Goal: Task Accomplishment & Management: Use online tool/utility

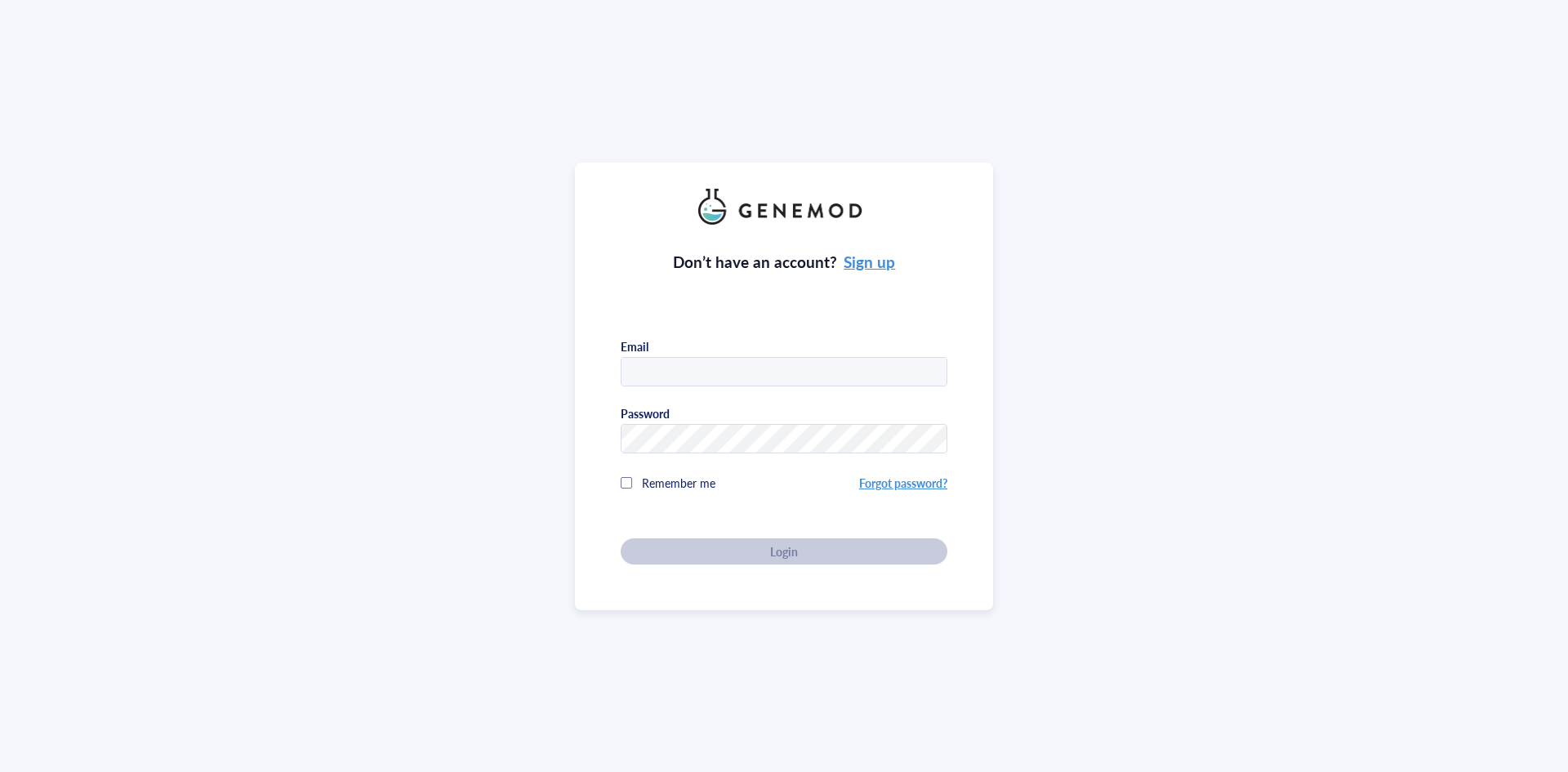
type input "[PERSON_NAME][EMAIL_ADDRESS][DOMAIN_NAME]"
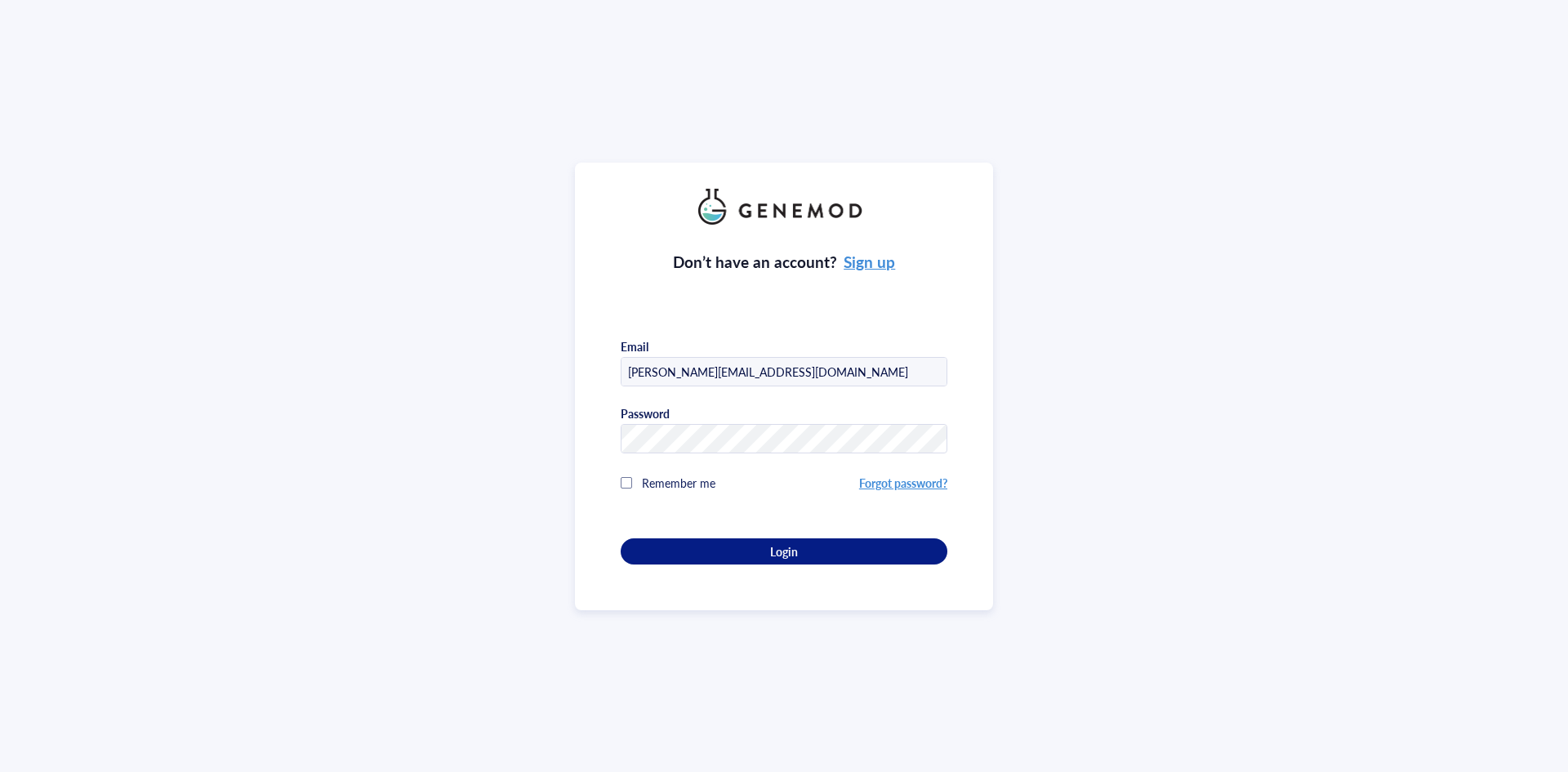
click at [793, 546] on div "Don’t have an account? Sign up Email [PERSON_NAME][EMAIL_ADDRESS][DOMAIN_NAME] …" at bounding box center [784, 395] width 326 height 340
click at [786, 548] on span "Login" at bounding box center [784, 551] width 28 height 15
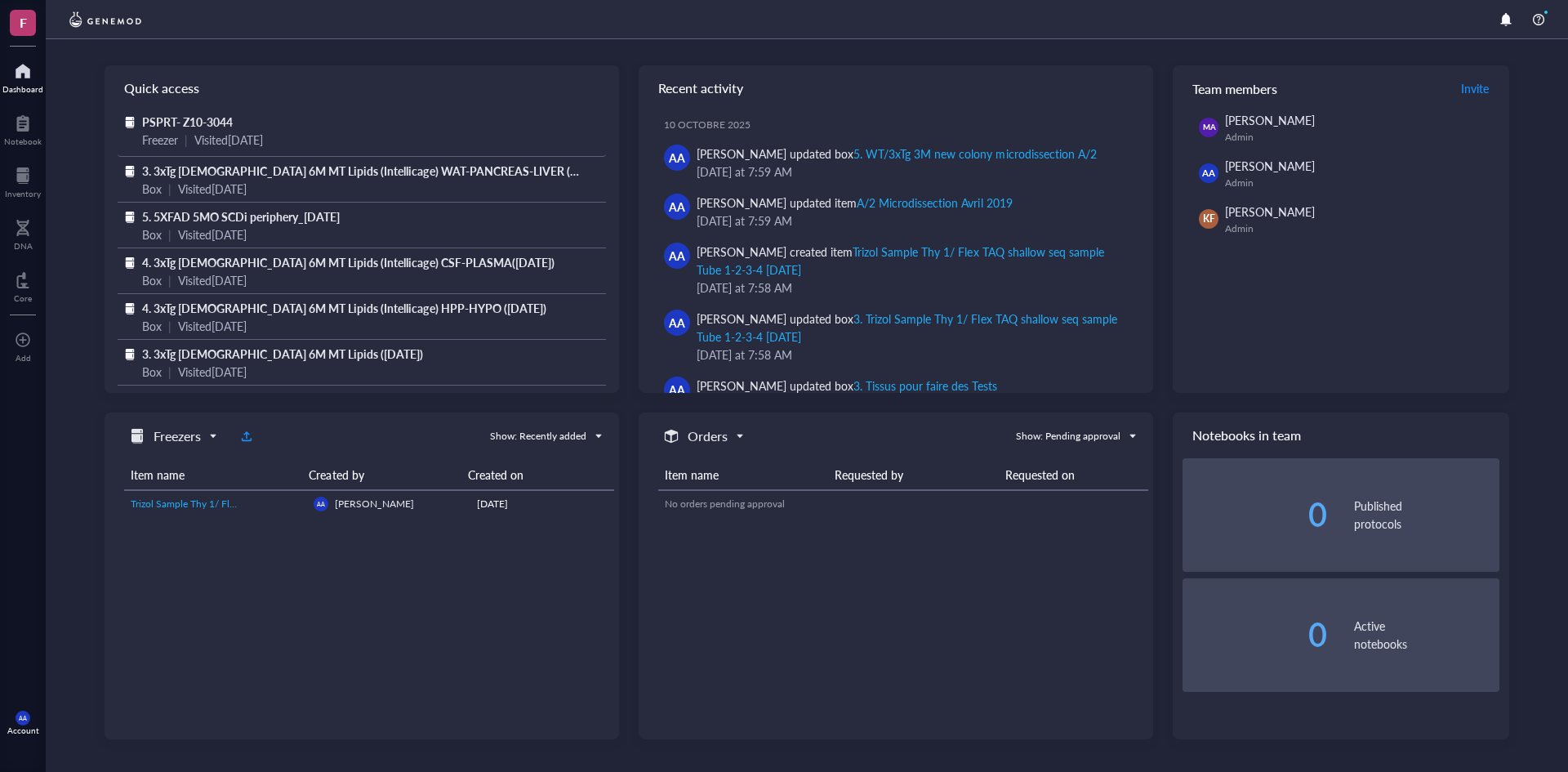
click at [157, 120] on span "PSPRT- Z10-3044" at bounding box center [187, 121] width 91 height 16
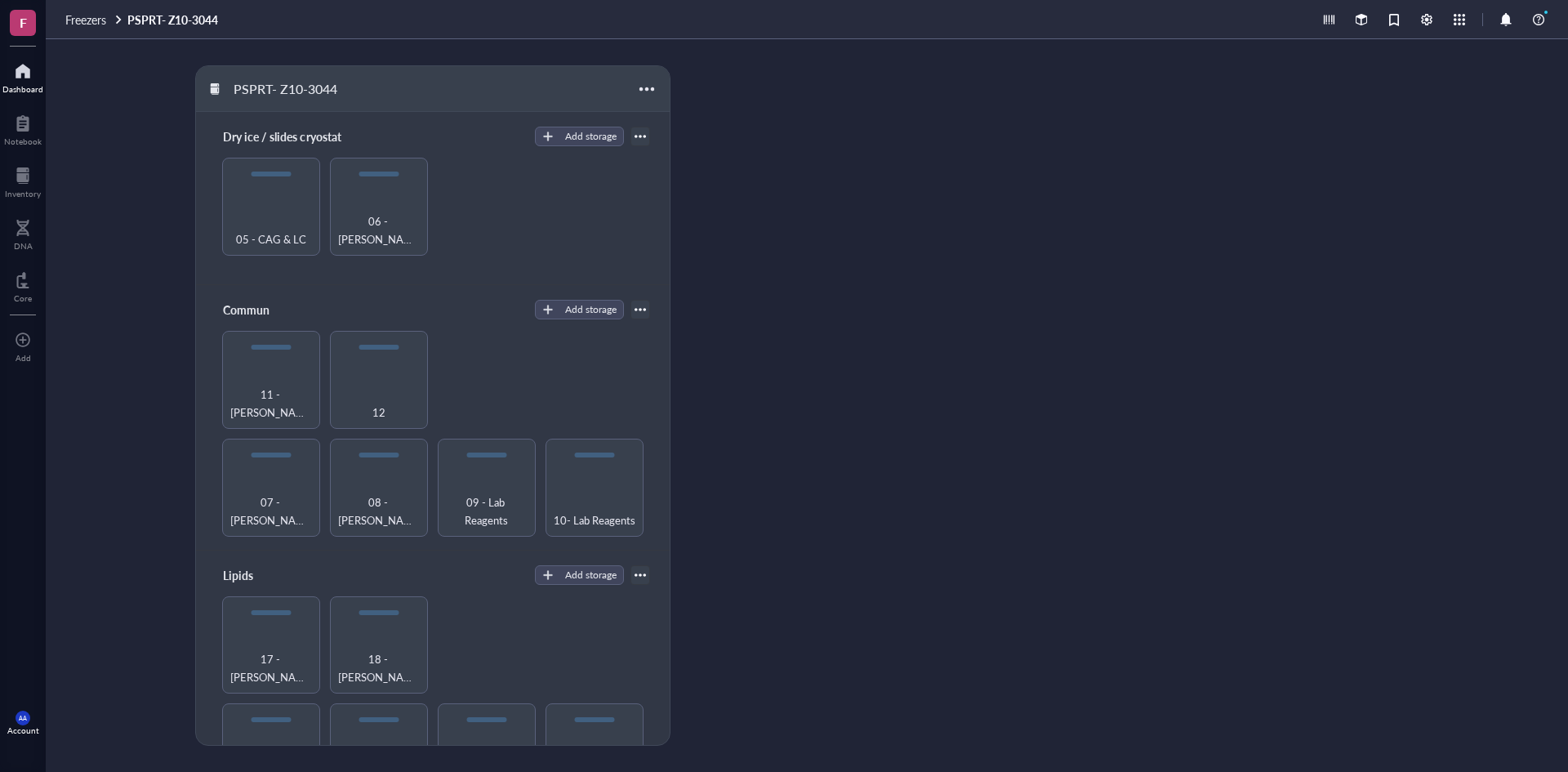
click at [25, 72] on div at bounding box center [22, 71] width 41 height 26
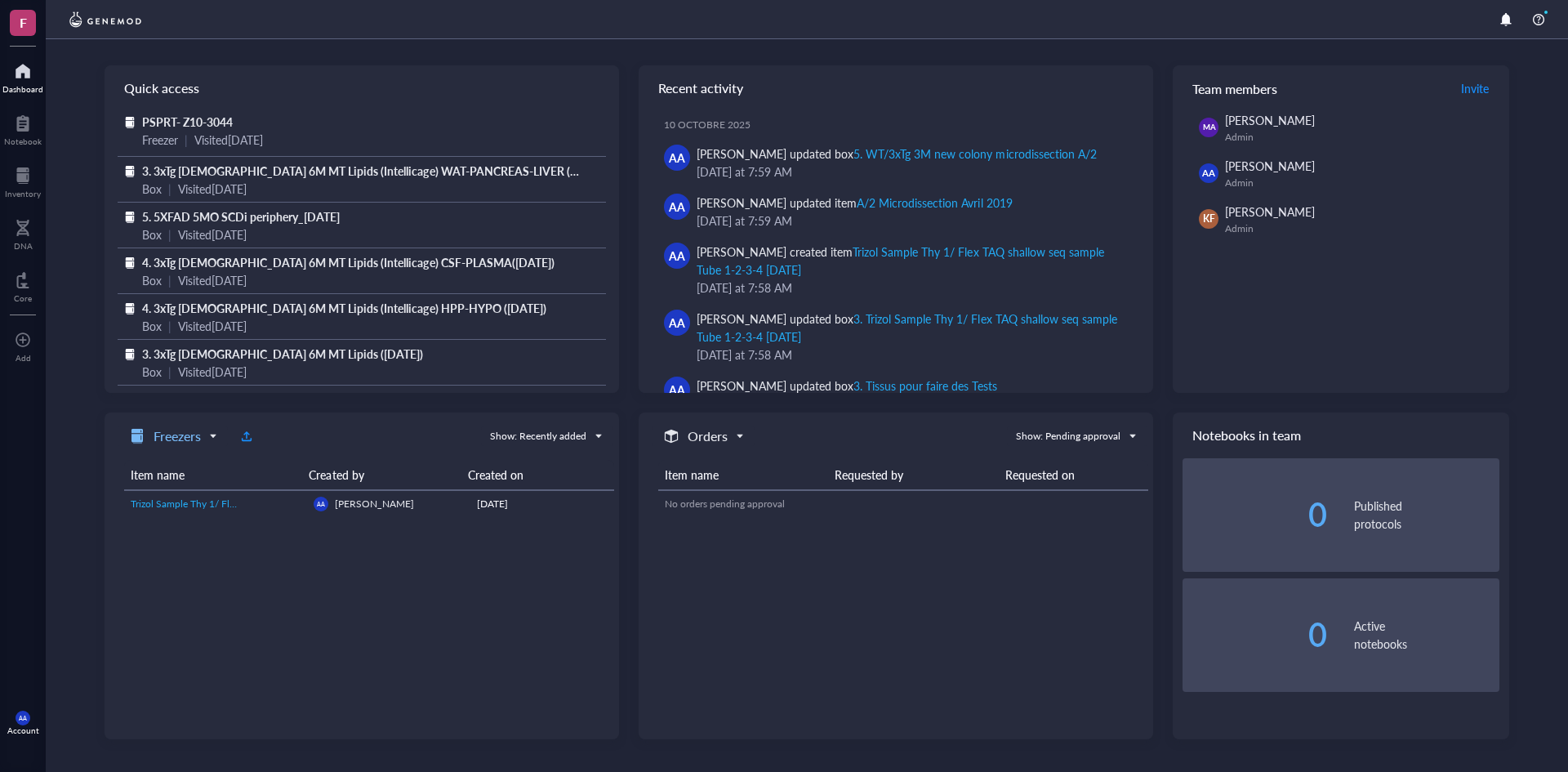
click at [185, 433] on h5 "Freezers" at bounding box center [177, 437] width 48 height 20
click at [185, 432] on h5 "Freezers" at bounding box center [177, 437] width 48 height 20
click at [244, 435] on div at bounding box center [246, 436] width 11 height 11
click at [189, 435] on h5 "Freezers" at bounding box center [177, 437] width 48 height 20
click at [189, 433] on h5 "Freezers" at bounding box center [177, 437] width 48 height 20
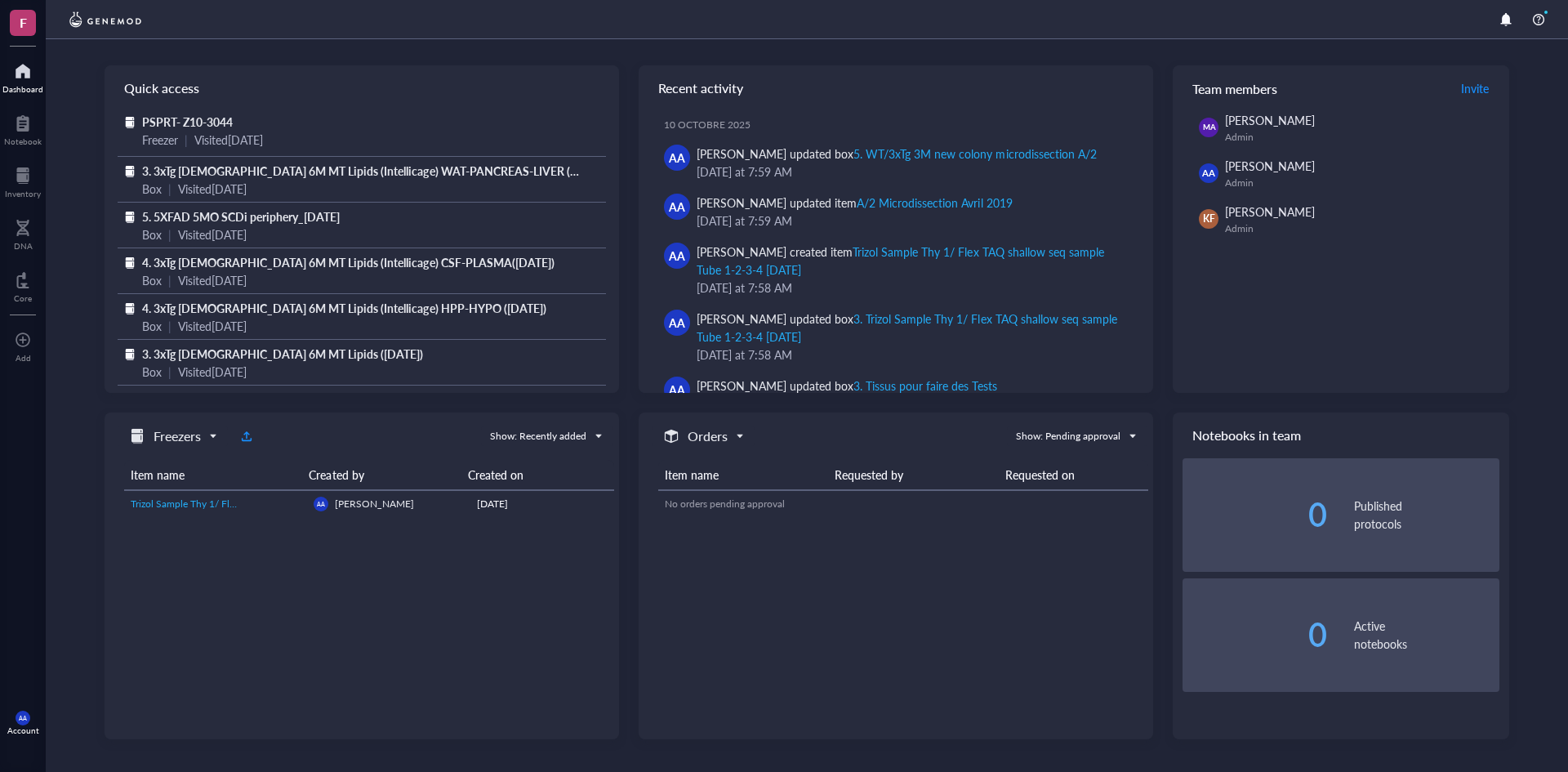
click at [212, 431] on span "Freezers" at bounding box center [171, 437] width 89 height 20
click at [515, 502] on div "[DATE]" at bounding box center [541, 503] width 130 height 15
click at [194, 505] on span "Trizol Sample Thy 1/ Flex TAQ shallow seq sample Tube 1-2-3-4 [DATE]" at bounding box center [285, 503] width 308 height 14
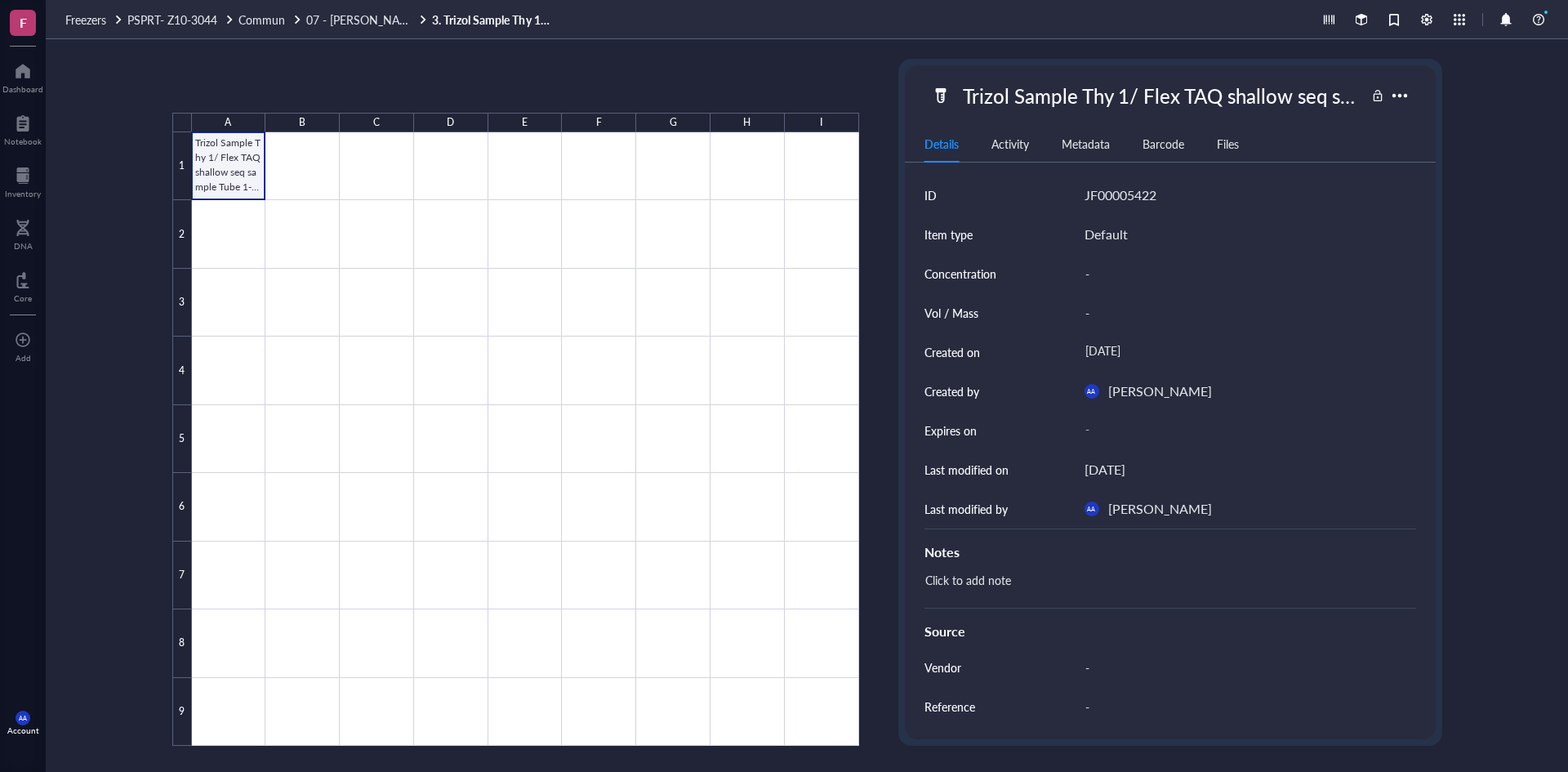
click at [235, 174] on div at bounding box center [525, 439] width 668 height 614
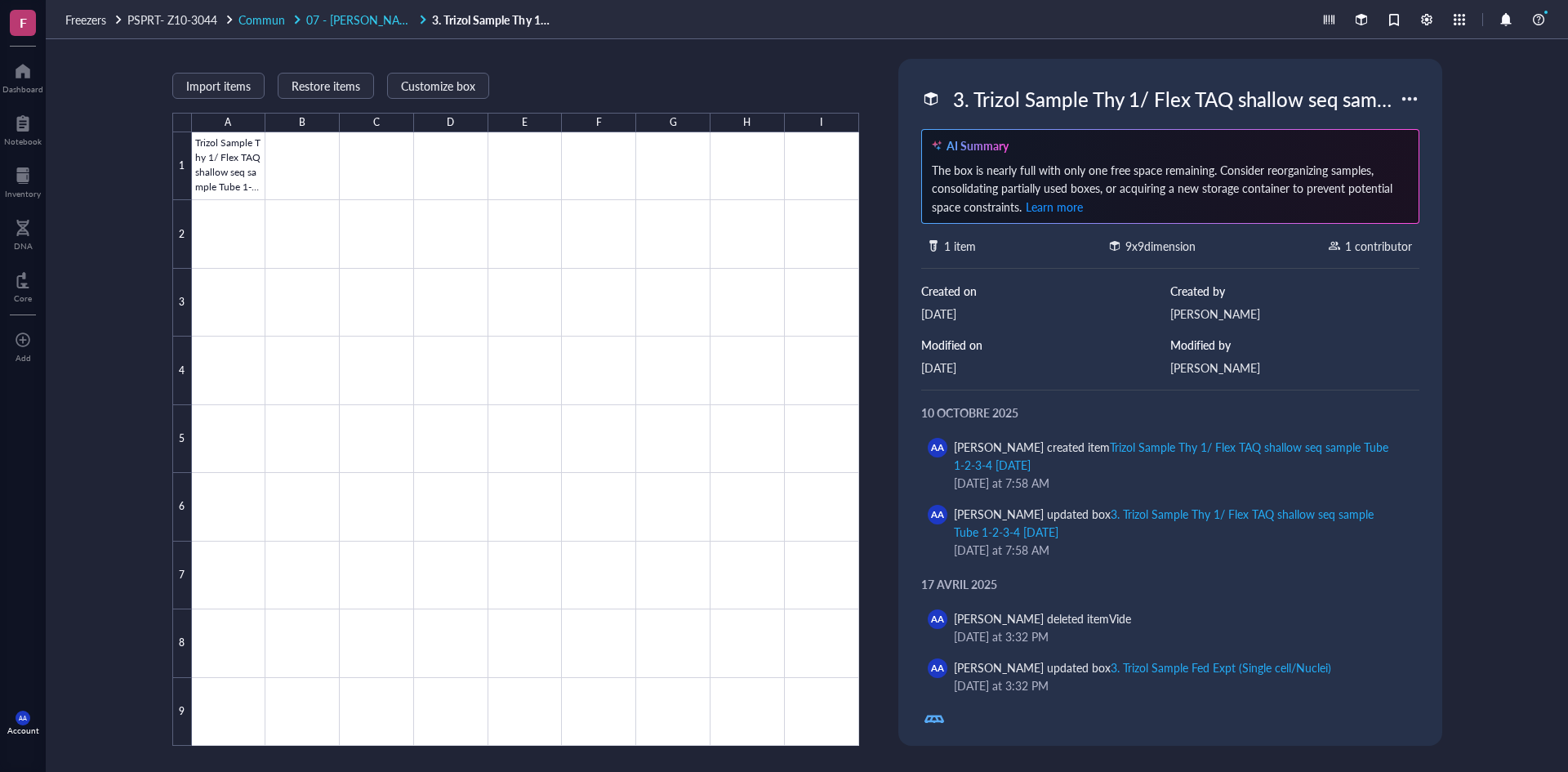
click at [347, 22] on span "07 - [PERSON_NAME]" at bounding box center [363, 19] width 113 height 16
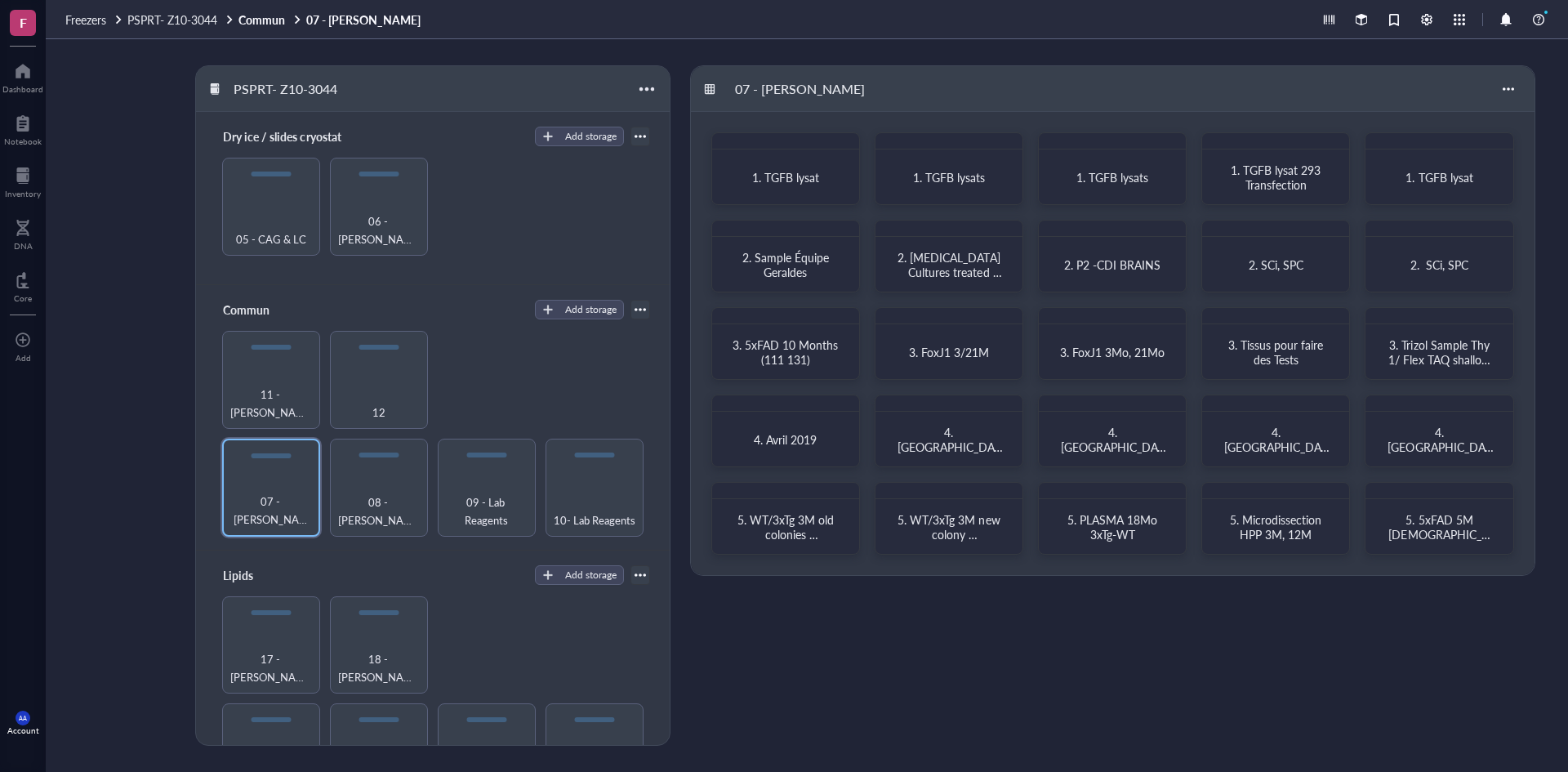
click at [267, 85] on div "PSPRT- Z10-3044" at bounding box center [285, 90] width 118 height 28
click at [202, 11] on span "PSPRT- Z10-3044" at bounding box center [172, 19] width 90 height 16
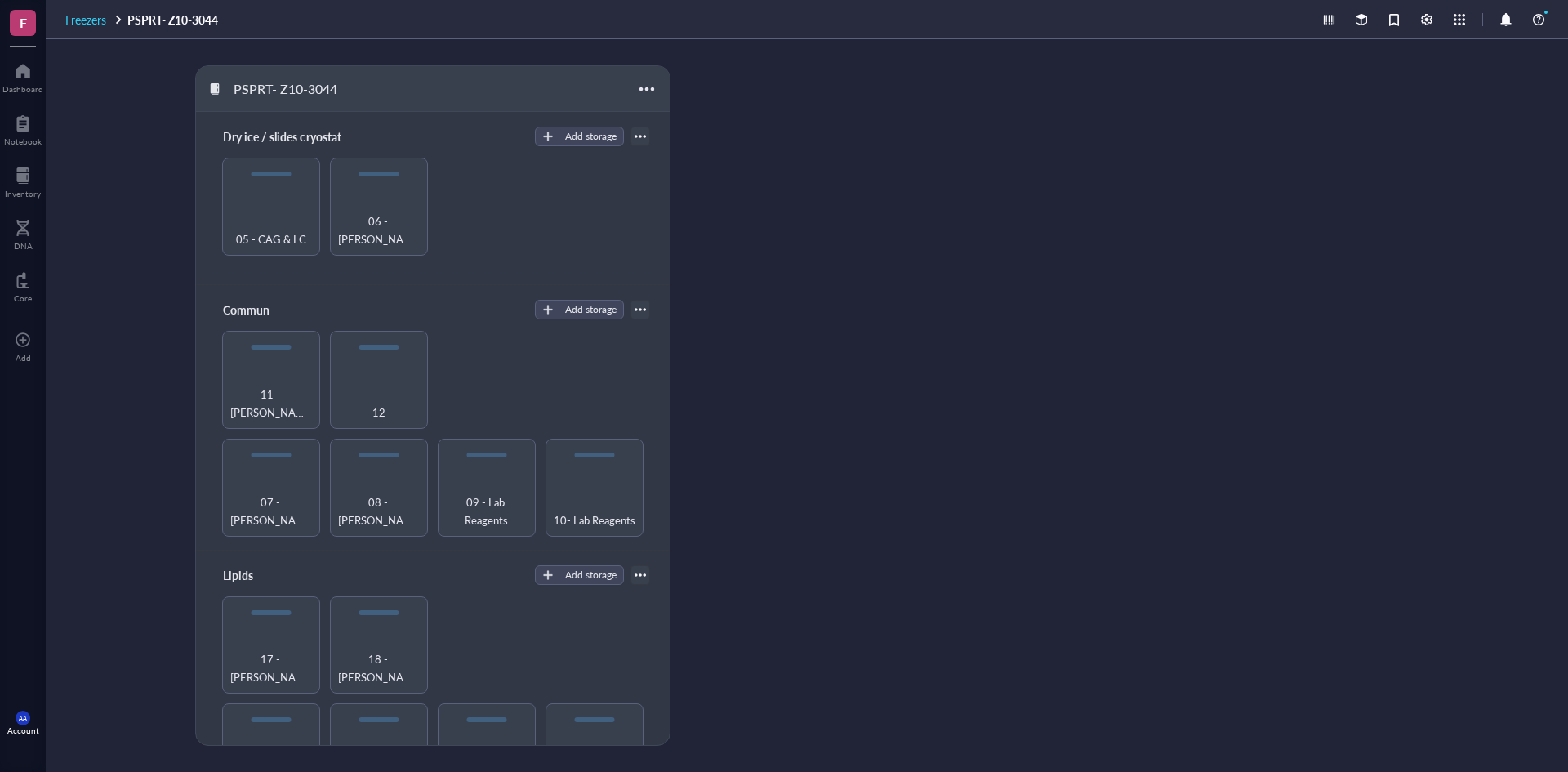
click at [94, 19] on span "Freezers" at bounding box center [86, 19] width 41 height 16
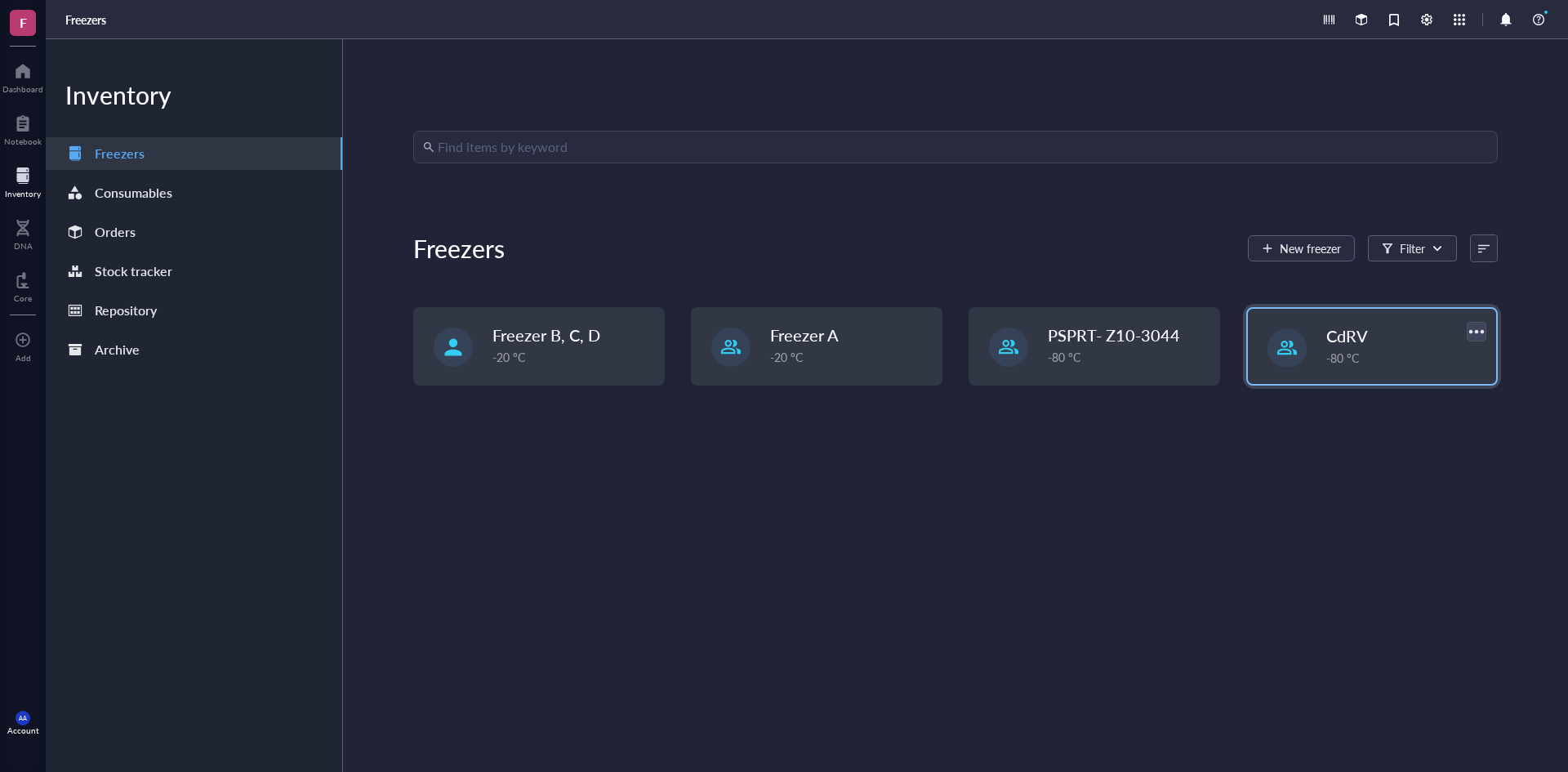
click at [1474, 330] on div at bounding box center [1476, 331] width 24 height 24
click at [1330, 339] on span "CdRV" at bounding box center [1347, 335] width 42 height 23
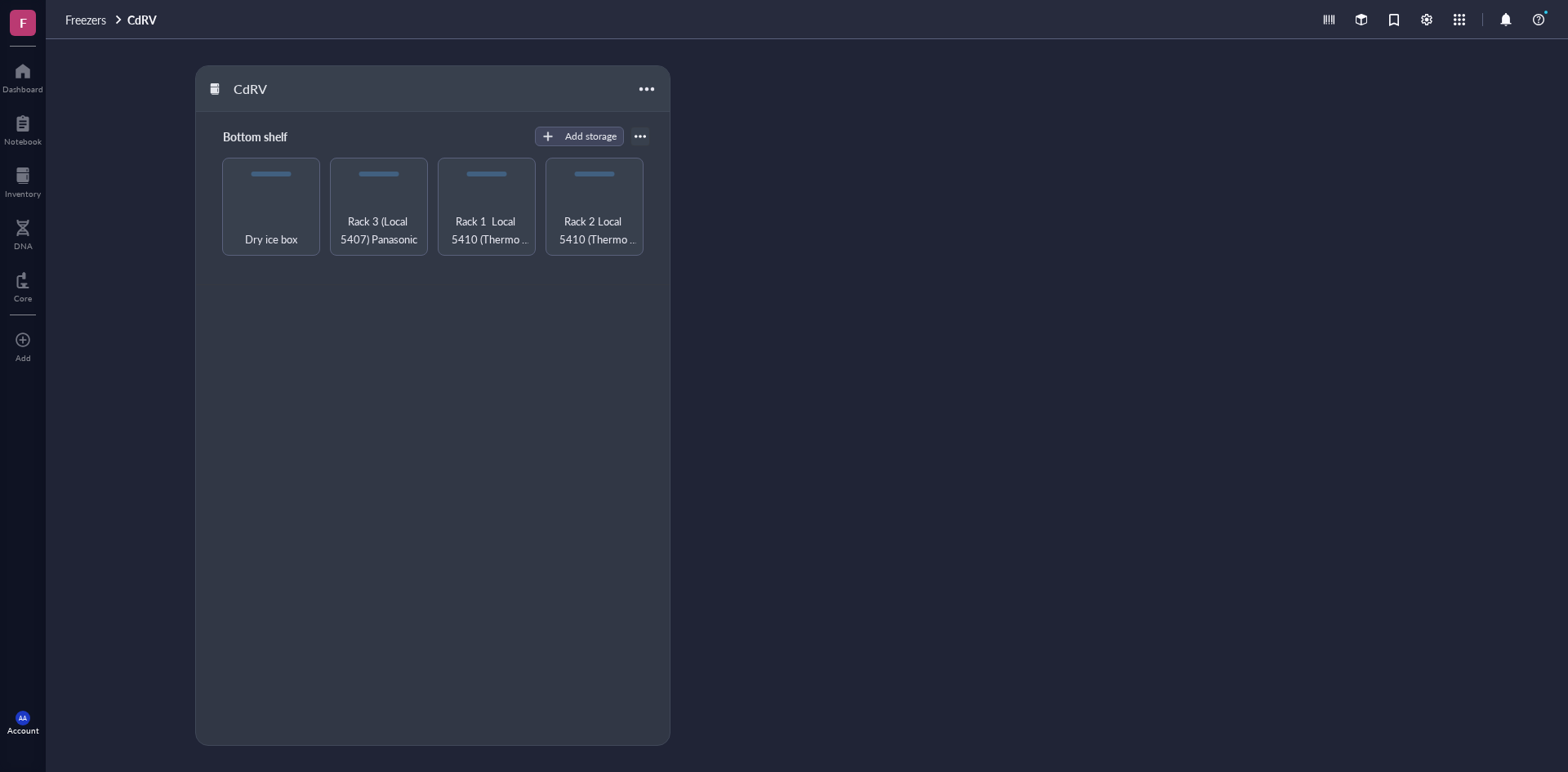
click at [643, 133] on div at bounding box center [640, 135] width 11 height 11
click at [570, 188] on div "Export" at bounding box center [570, 190] width 34 height 15
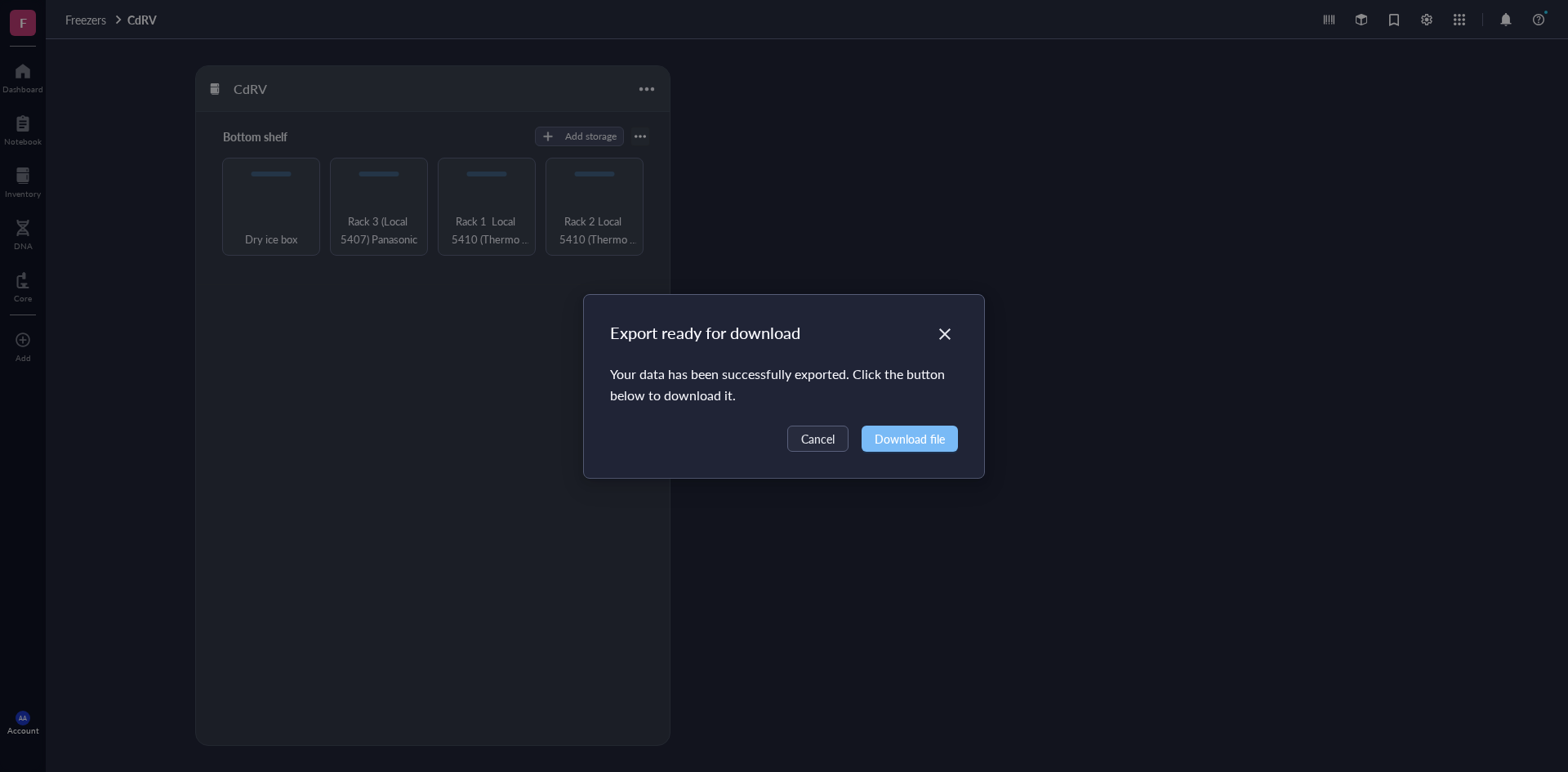
click at [913, 439] on span "Download file" at bounding box center [909, 439] width 71 height 18
